Goal: Find specific page/section: Find specific page/section

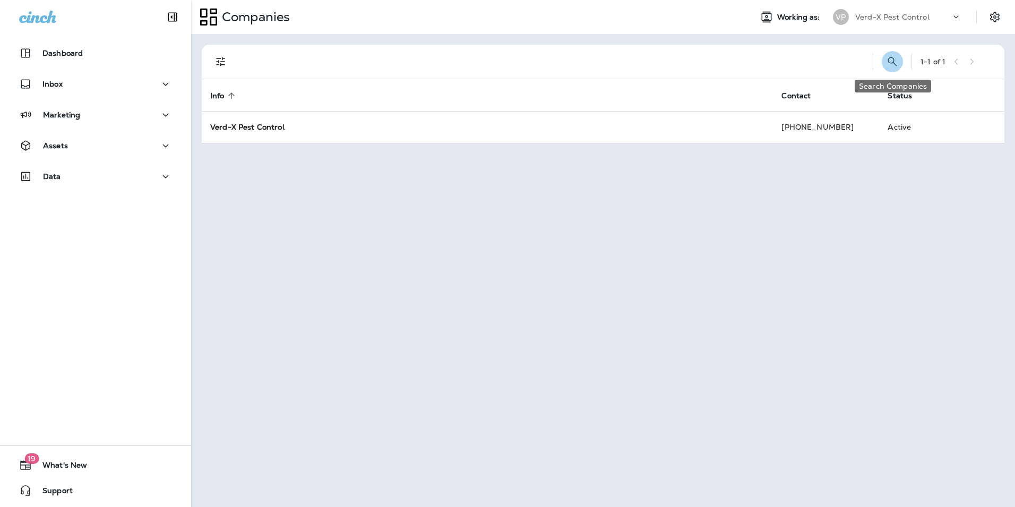
click at [896, 58] on icon "Search Companies" at bounding box center [892, 61] width 13 height 13
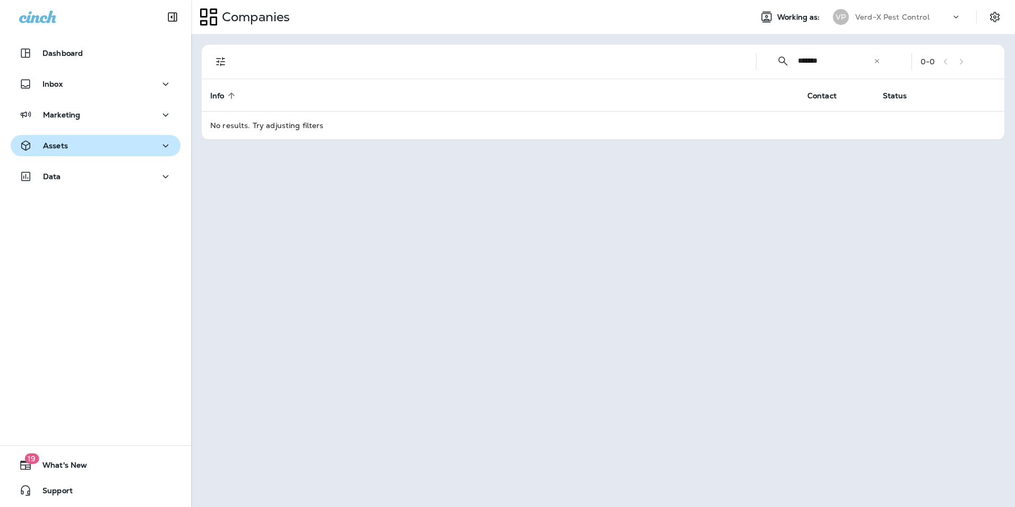
type input "*******"
click at [64, 149] on p "Assets" at bounding box center [55, 145] width 25 height 8
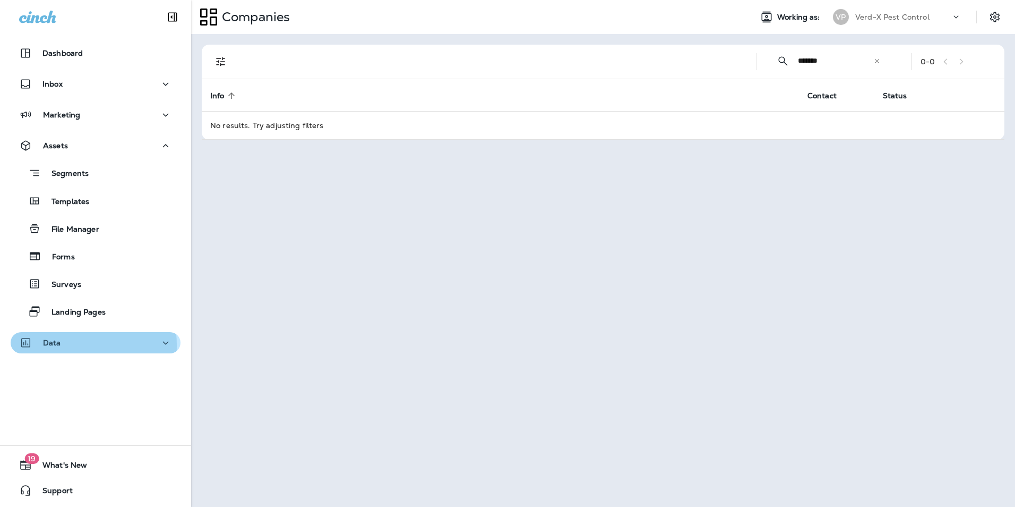
click at [59, 345] on p "Data" at bounding box center [52, 342] width 18 height 8
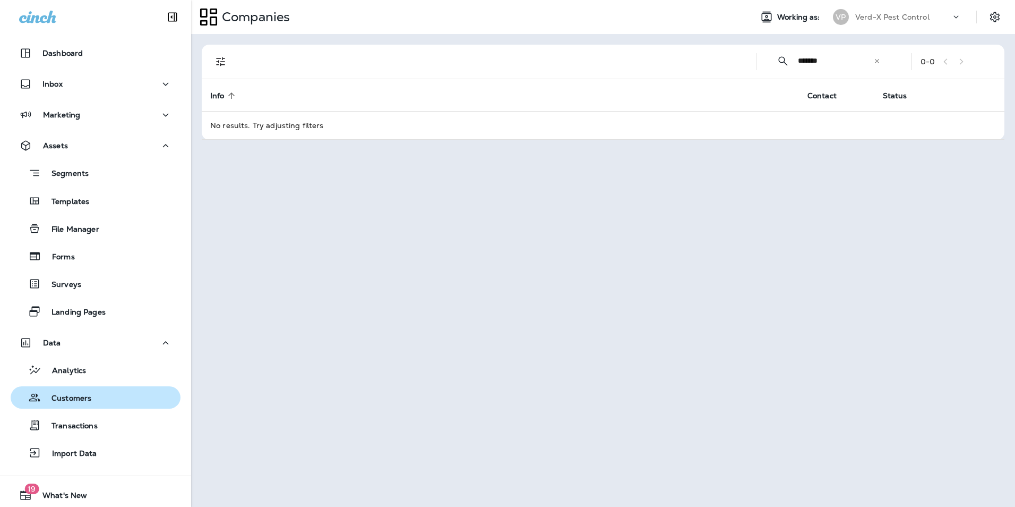
click at [67, 401] on p "Customers" at bounding box center [66, 398] width 50 height 10
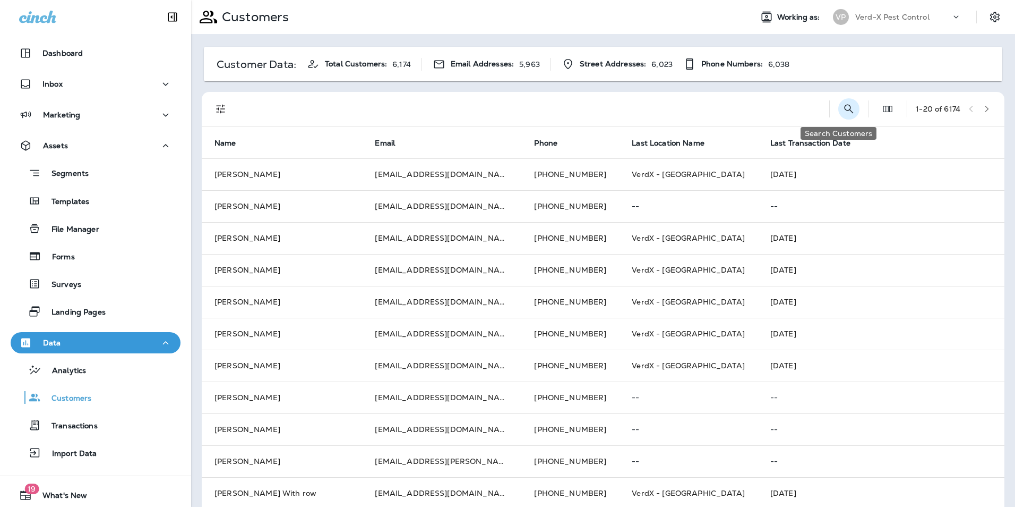
click at [843, 109] on icon "Search Customers" at bounding box center [849, 108] width 13 height 13
click at [739, 110] on input "text" at bounding box center [794, 108] width 110 height 28
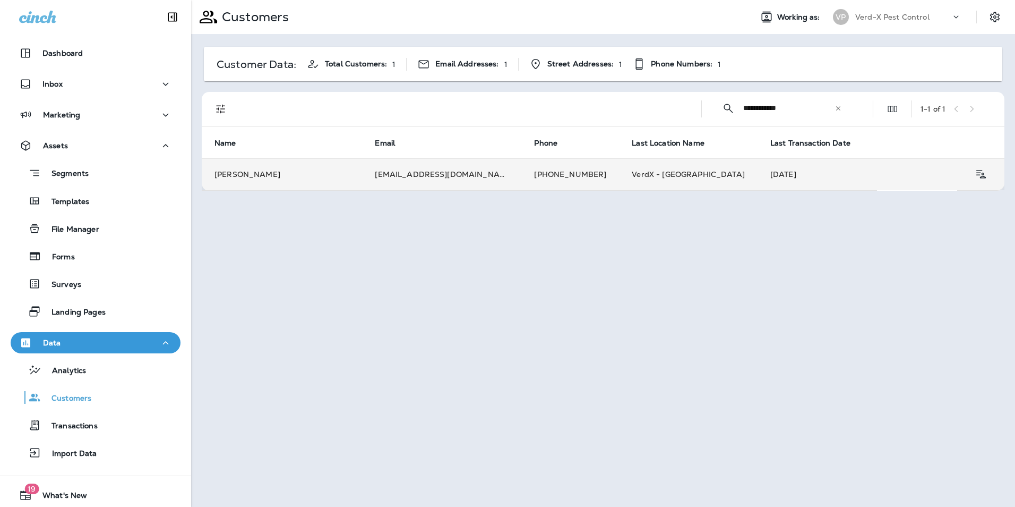
type input "**********"
click at [439, 176] on td "[EMAIL_ADDRESS][DOMAIN_NAME]" at bounding box center [441, 174] width 159 height 32
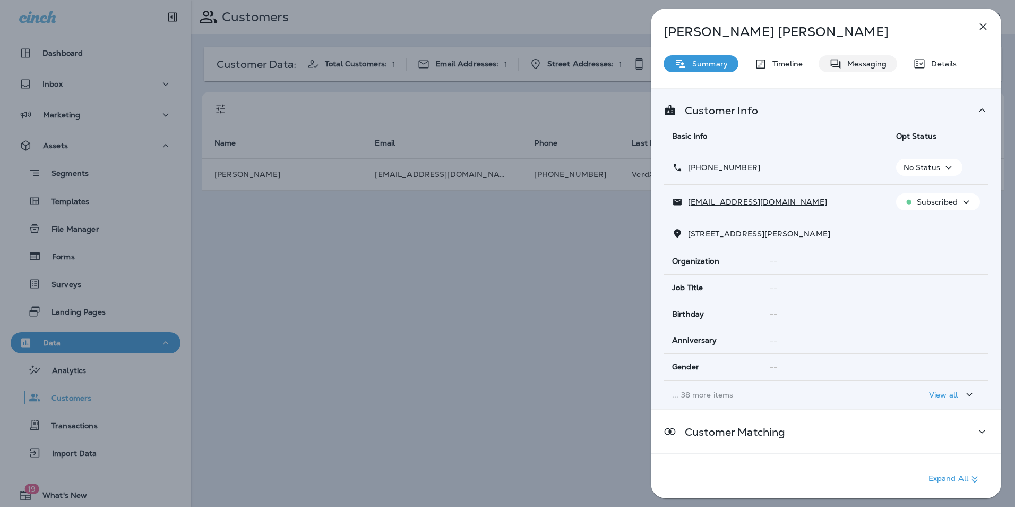
click at [874, 61] on p "Messaging" at bounding box center [864, 63] width 45 height 8
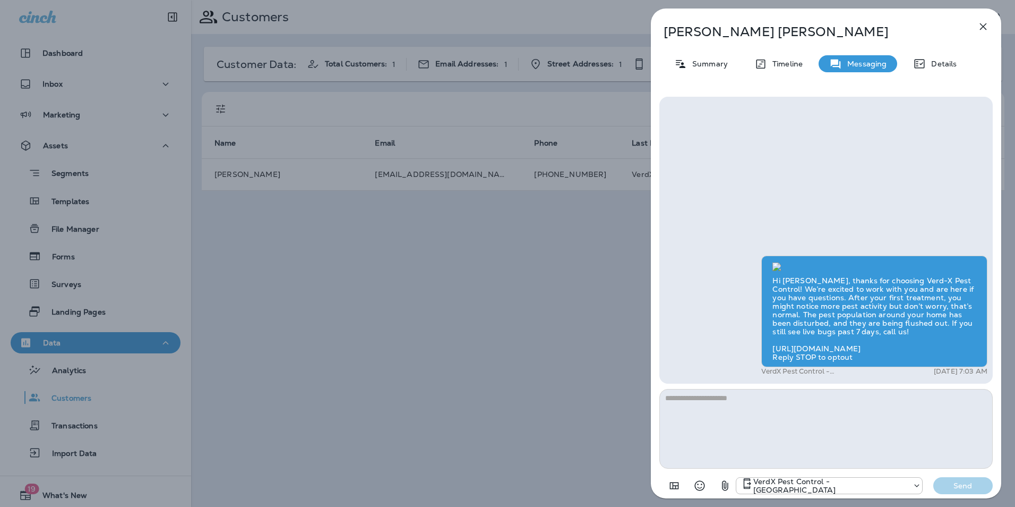
click at [985, 27] on icon "button" at bounding box center [983, 26] width 7 height 7
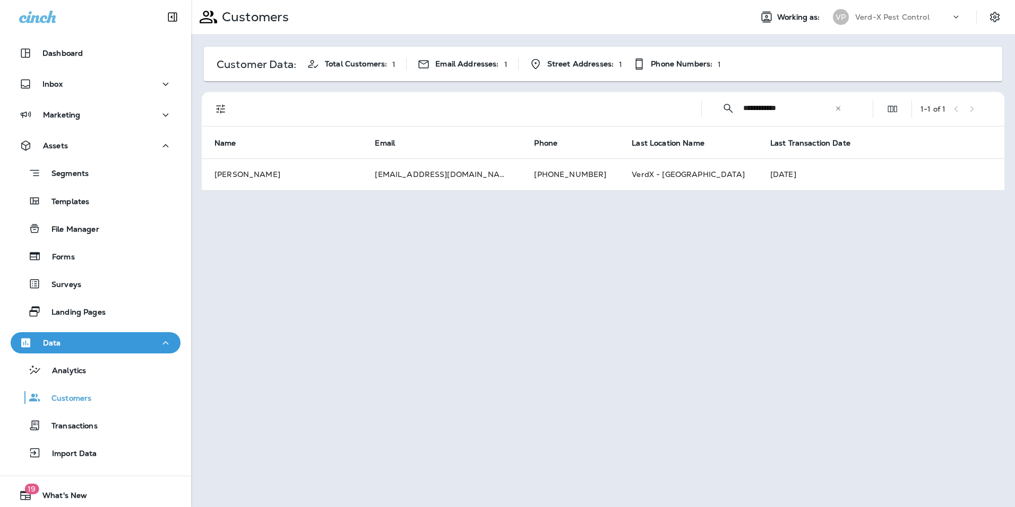
click at [841, 110] on icon at bounding box center [838, 108] width 7 height 7
click at [765, 112] on input "text" at bounding box center [798, 108] width 110 height 28
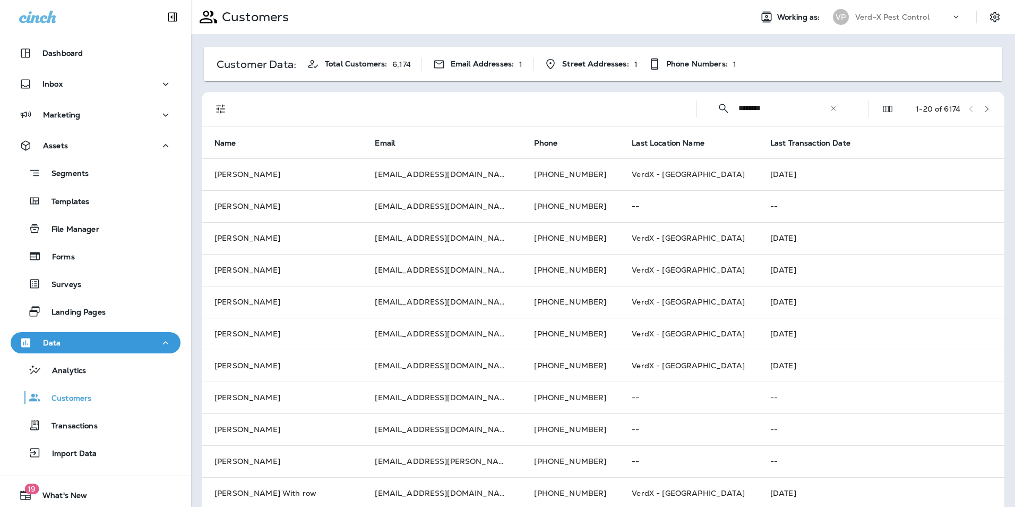
type input "********"
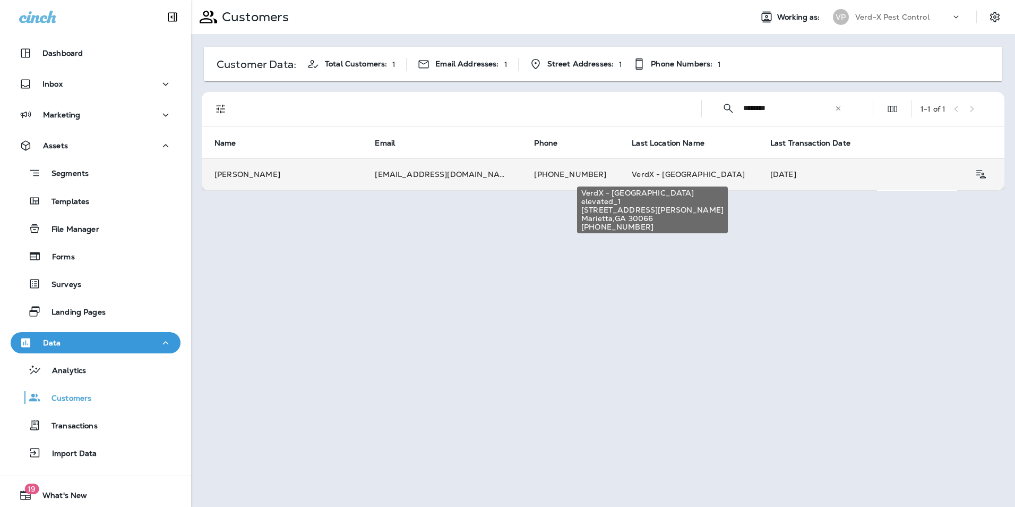
click at [632, 172] on span "VerdX - [GEOGRAPHIC_DATA]" at bounding box center [688, 174] width 113 height 10
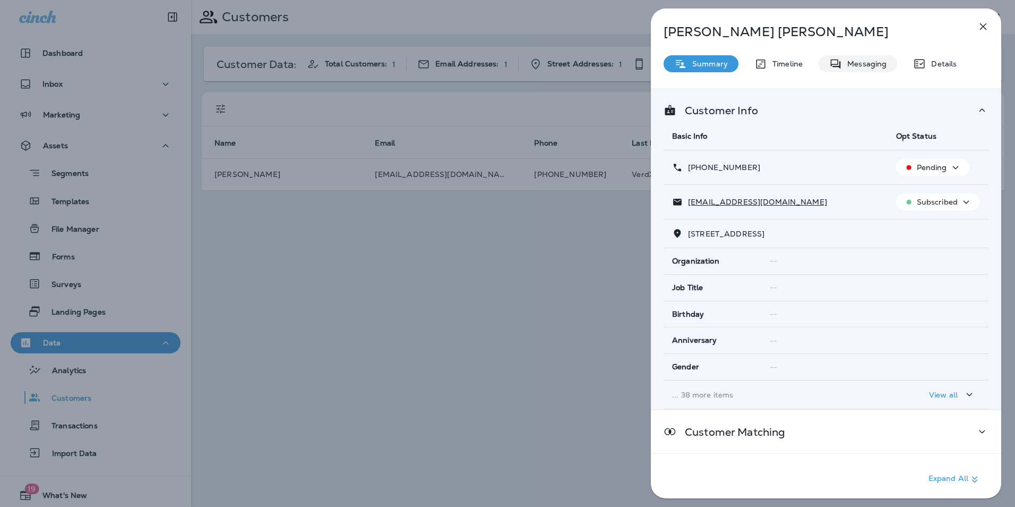
click at [877, 66] on p "Messaging" at bounding box center [864, 63] width 45 height 8
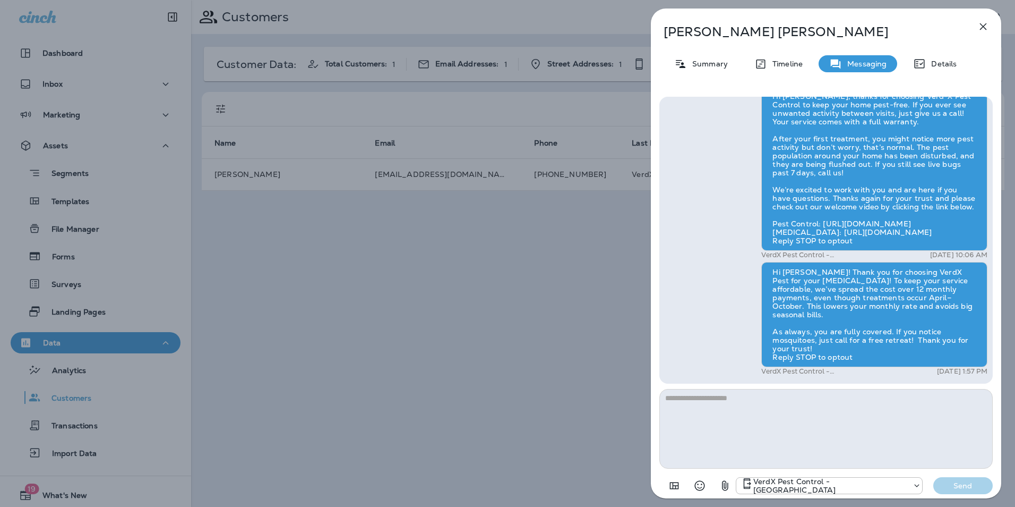
click at [985, 28] on icon "button" at bounding box center [983, 26] width 7 height 7
